Goal: Transaction & Acquisition: Obtain resource

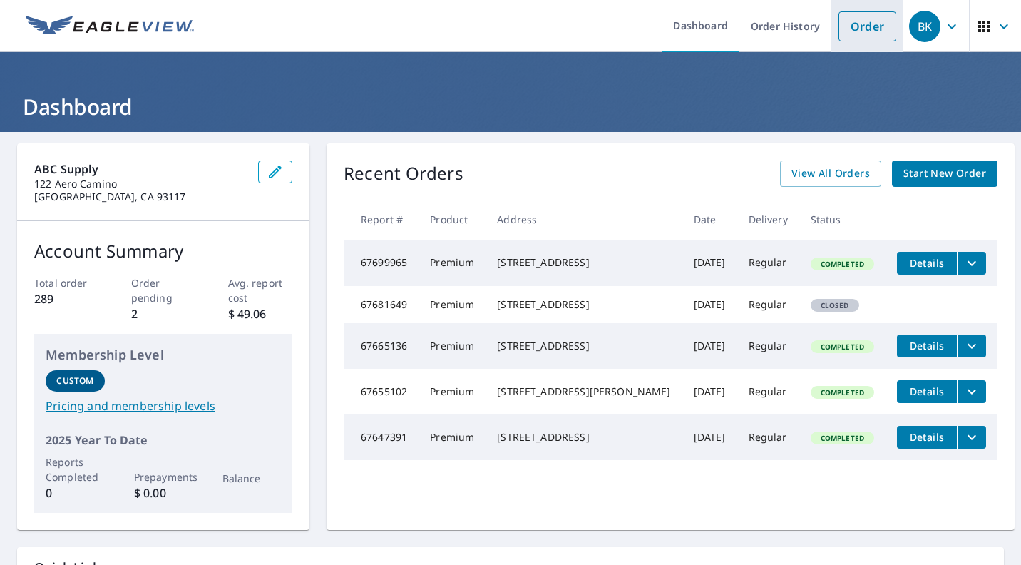
click at [864, 19] on link "Order" at bounding box center [868, 26] width 58 height 30
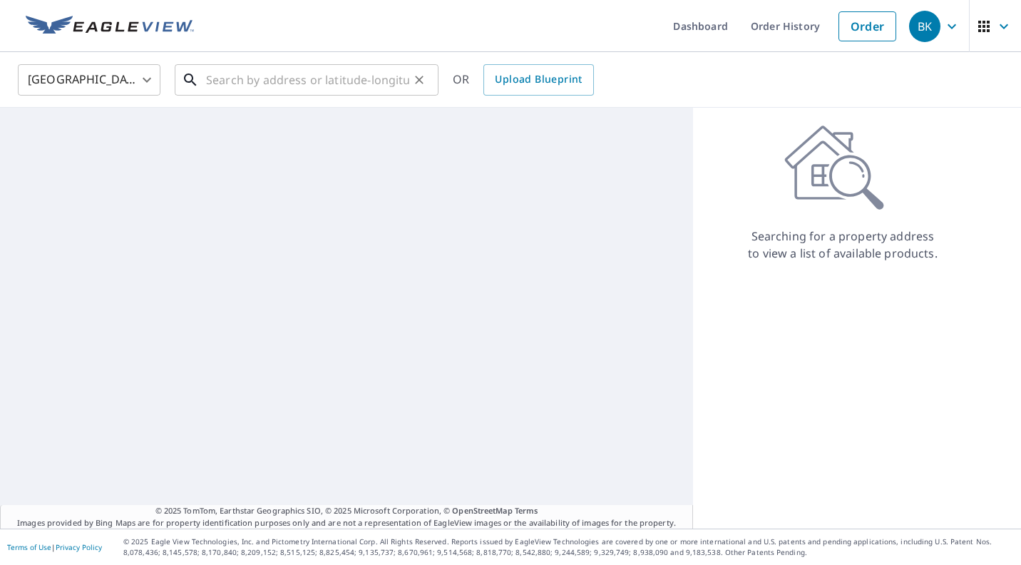
click at [232, 86] on input "text" at bounding box center [307, 80] width 203 height 40
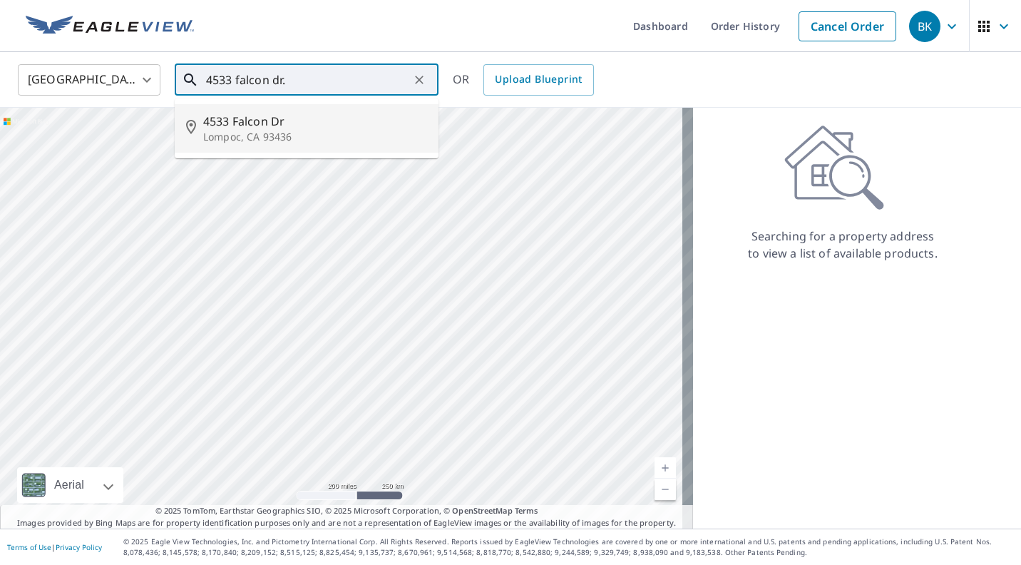
click at [206, 131] on p "Lompoc, CA 93436" at bounding box center [315, 137] width 224 height 14
type input "[STREET_ADDRESS][PERSON_NAME]"
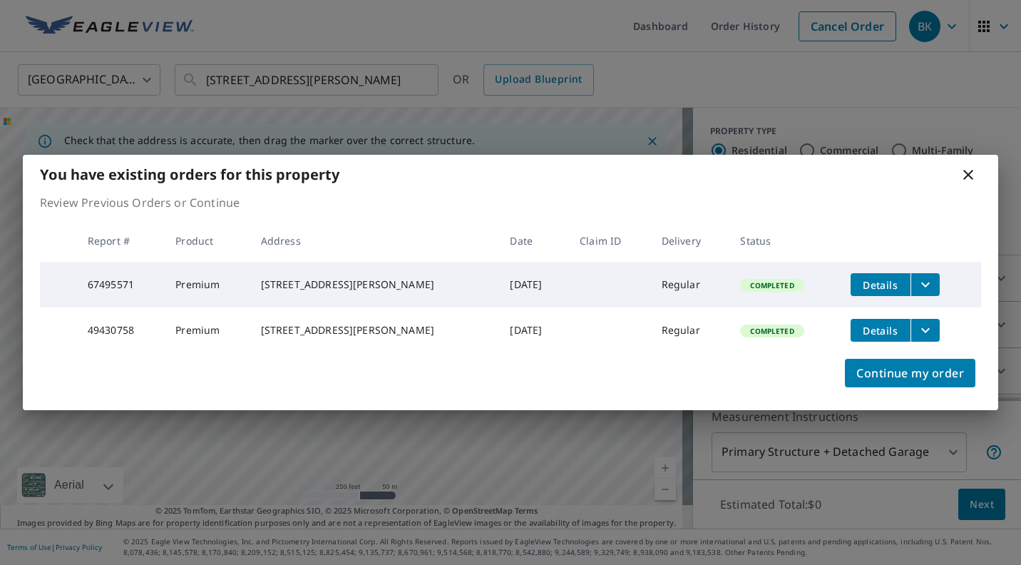
click at [305, 287] on div "[STREET_ADDRESS][PERSON_NAME]" at bounding box center [374, 284] width 227 height 14
click at [929, 275] on button "filesDropdownBtn-67495571" at bounding box center [925, 284] width 29 height 23
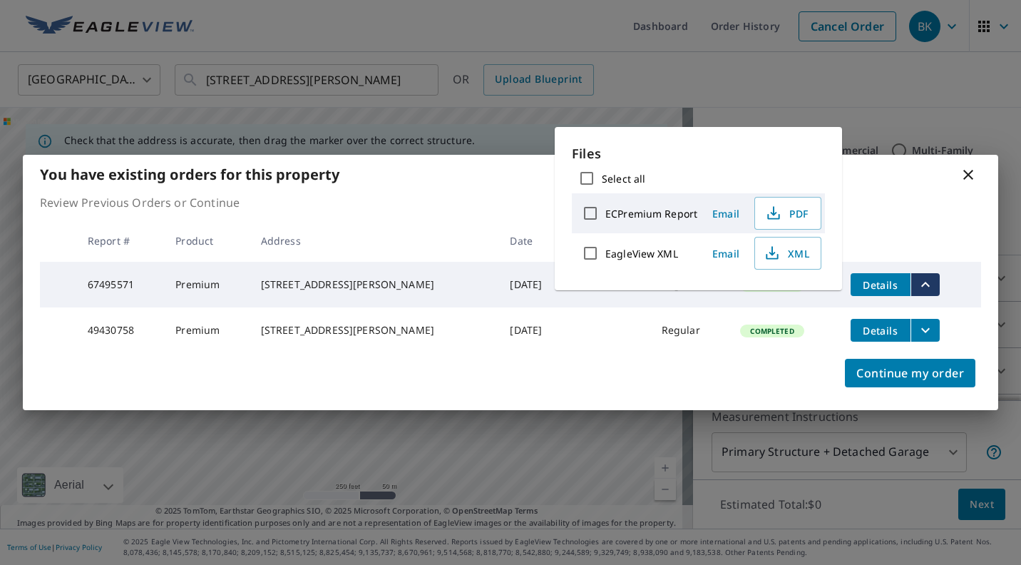
click at [636, 213] on label "ECPremium Report" at bounding box center [652, 214] width 92 height 14
click at [606, 213] on input "ECPremium Report" at bounding box center [591, 213] width 30 height 30
checkbox input "true"
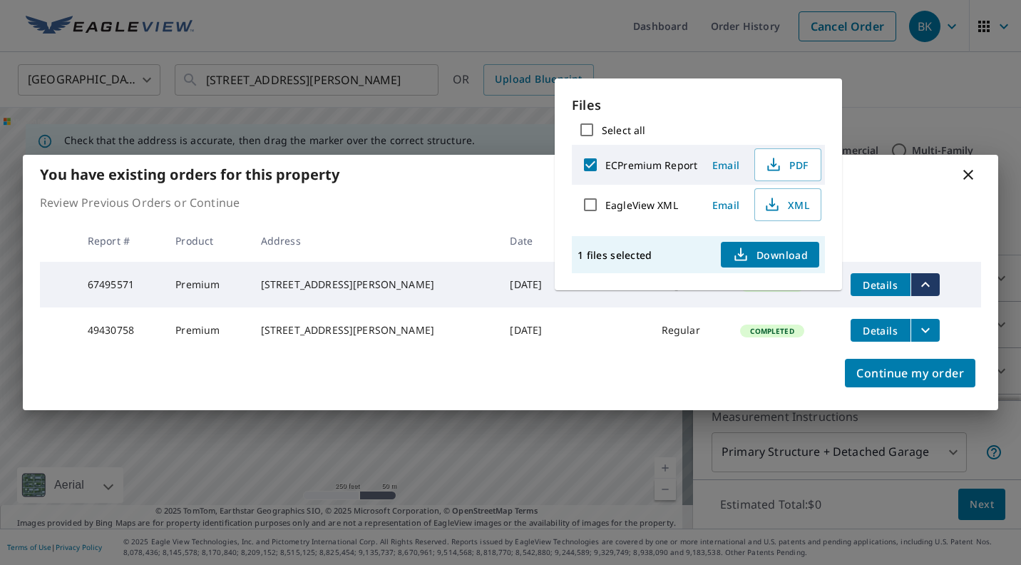
click at [760, 254] on span "Download" at bounding box center [770, 254] width 76 height 17
click at [735, 257] on icon "button" at bounding box center [741, 258] width 12 height 6
click at [969, 167] on icon at bounding box center [968, 174] width 17 height 17
